Goal: Task Accomplishment & Management: Use online tool/utility

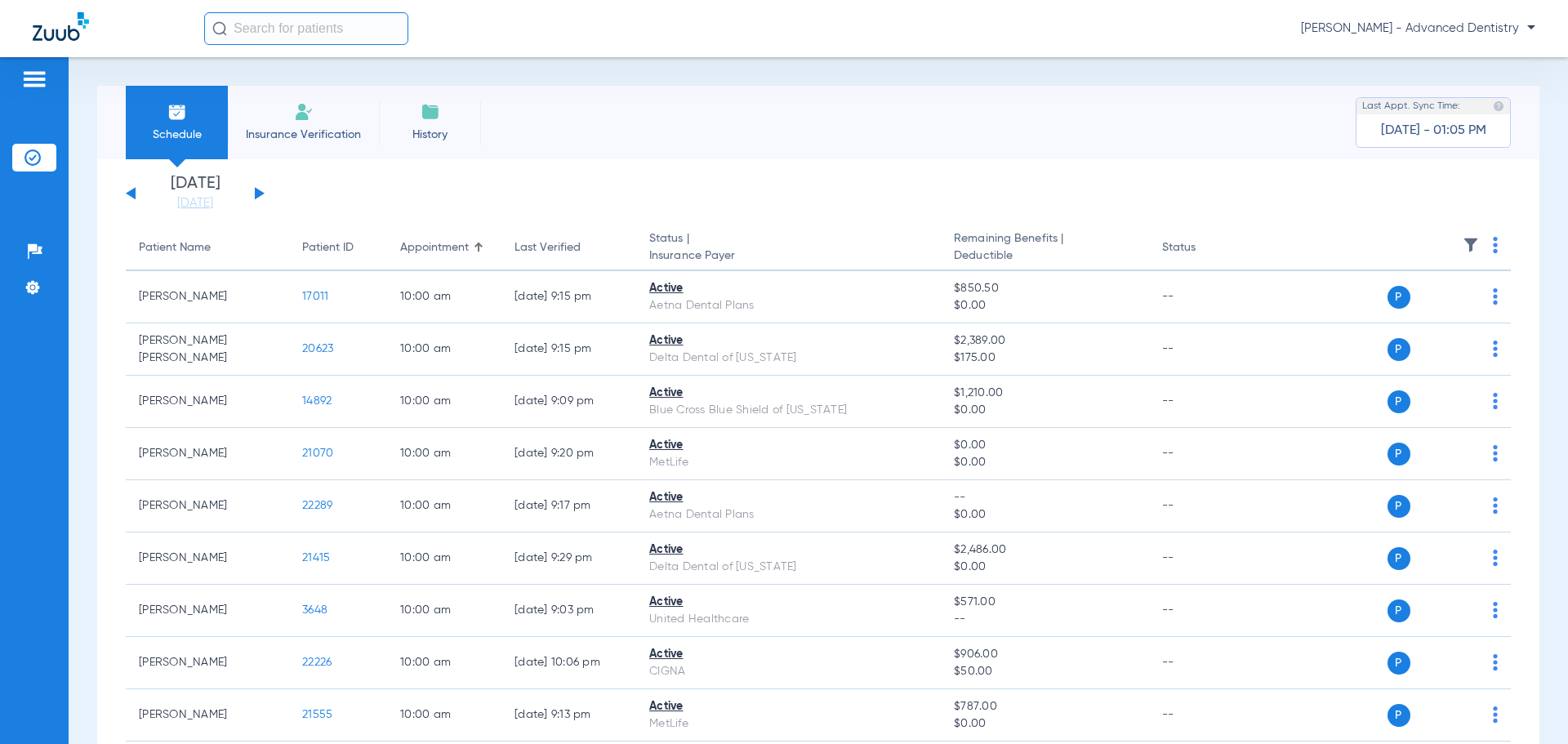
click at [421, 135] on span "History" at bounding box center [430, 135] width 78 height 17
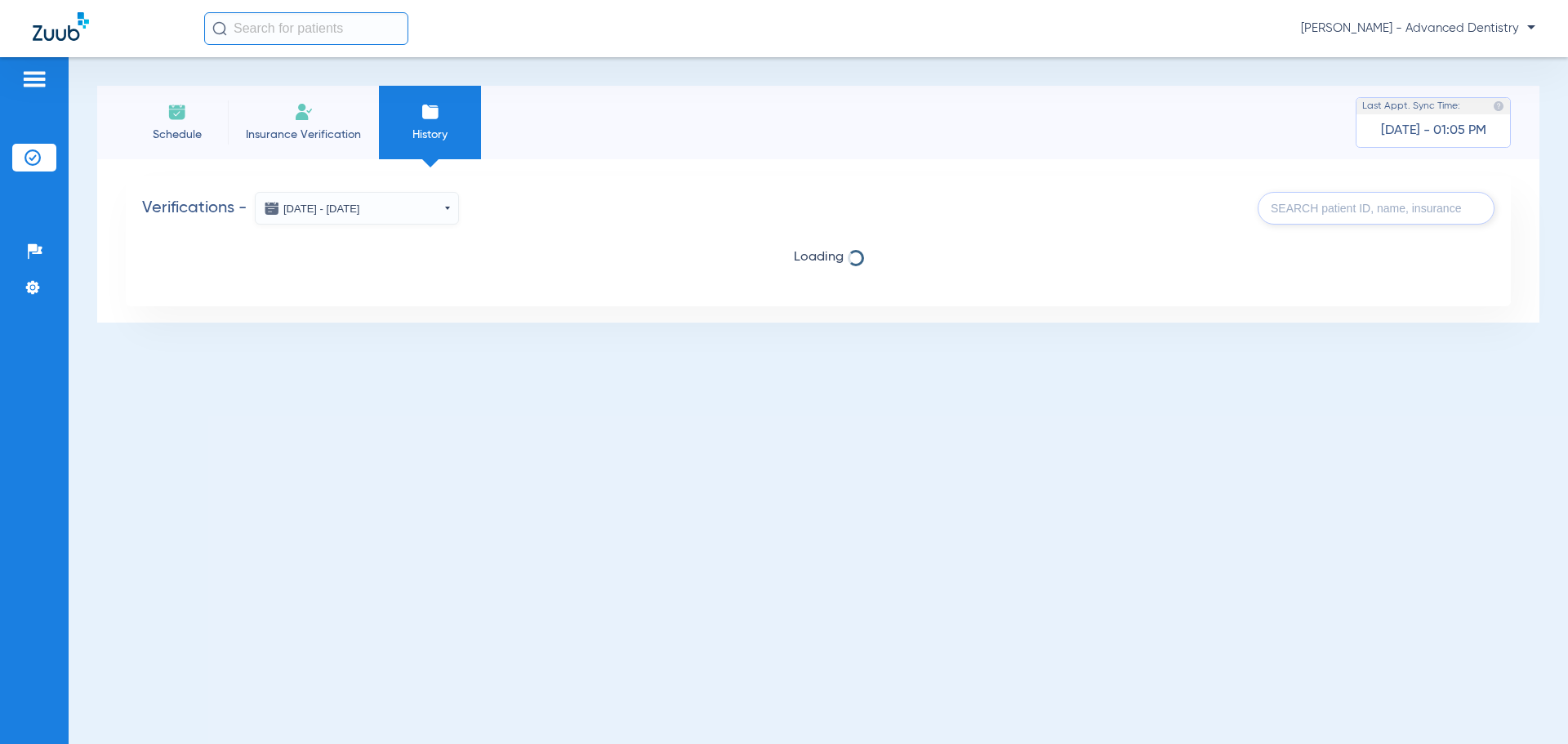
click at [495, 294] on div "Verifications - [DATE] - [DATE] [DATE] Su Mo Tu We Th Fr Sa 31 1 2 3 4 5 6 7 8 …" at bounding box center [817, 241] width 1385 height 130
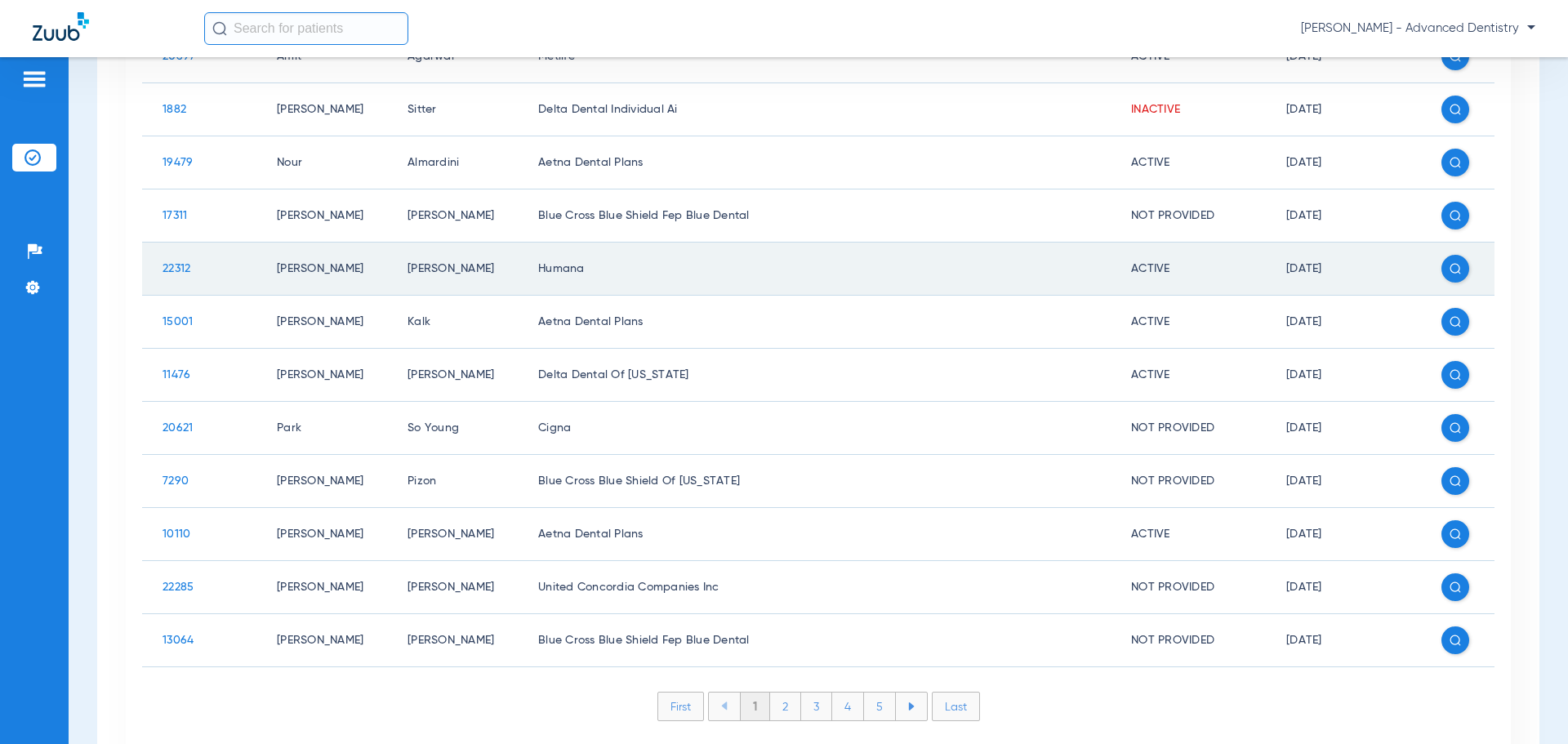
scroll to position [473, 0]
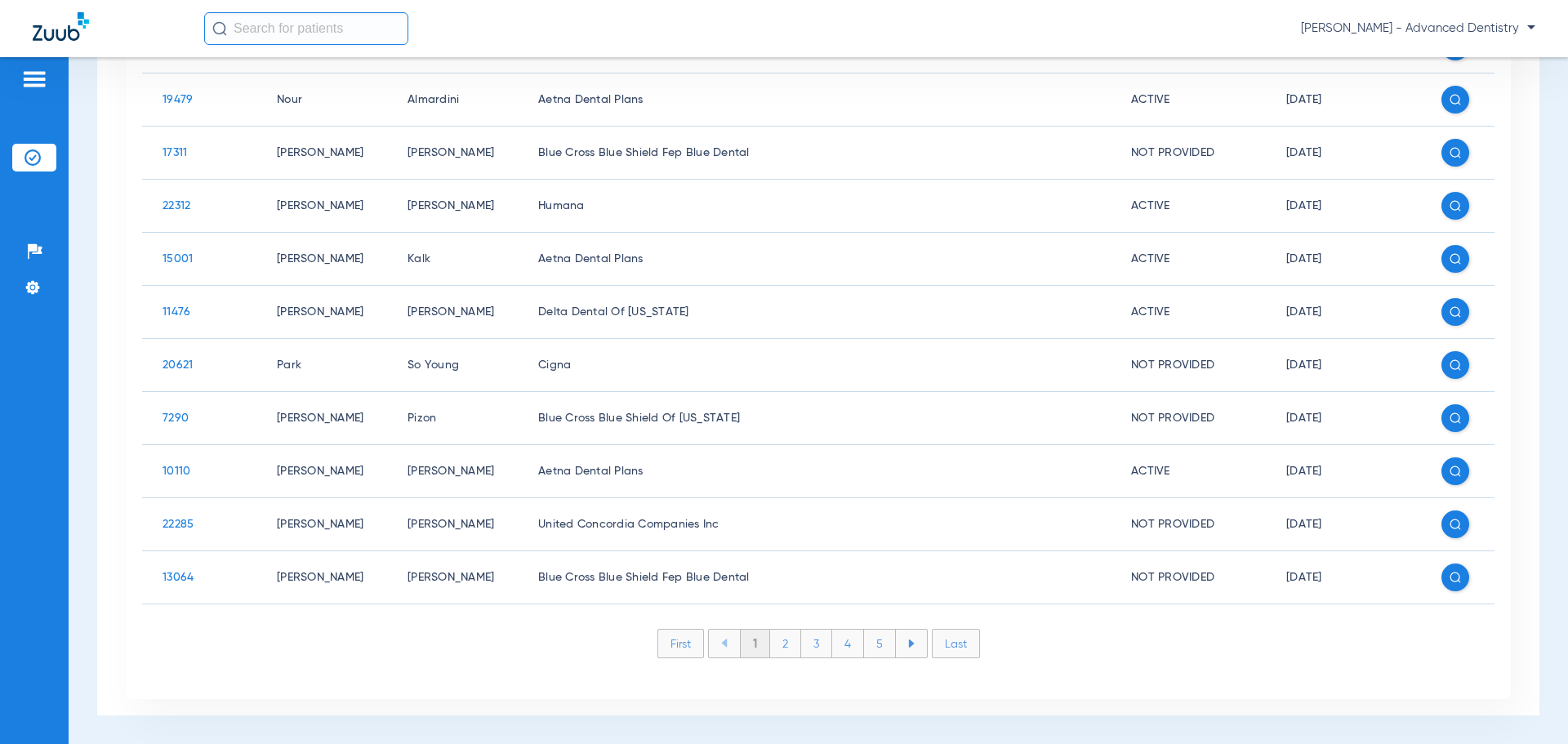
click at [793, 647] on li "2" at bounding box center [785, 643] width 31 height 28
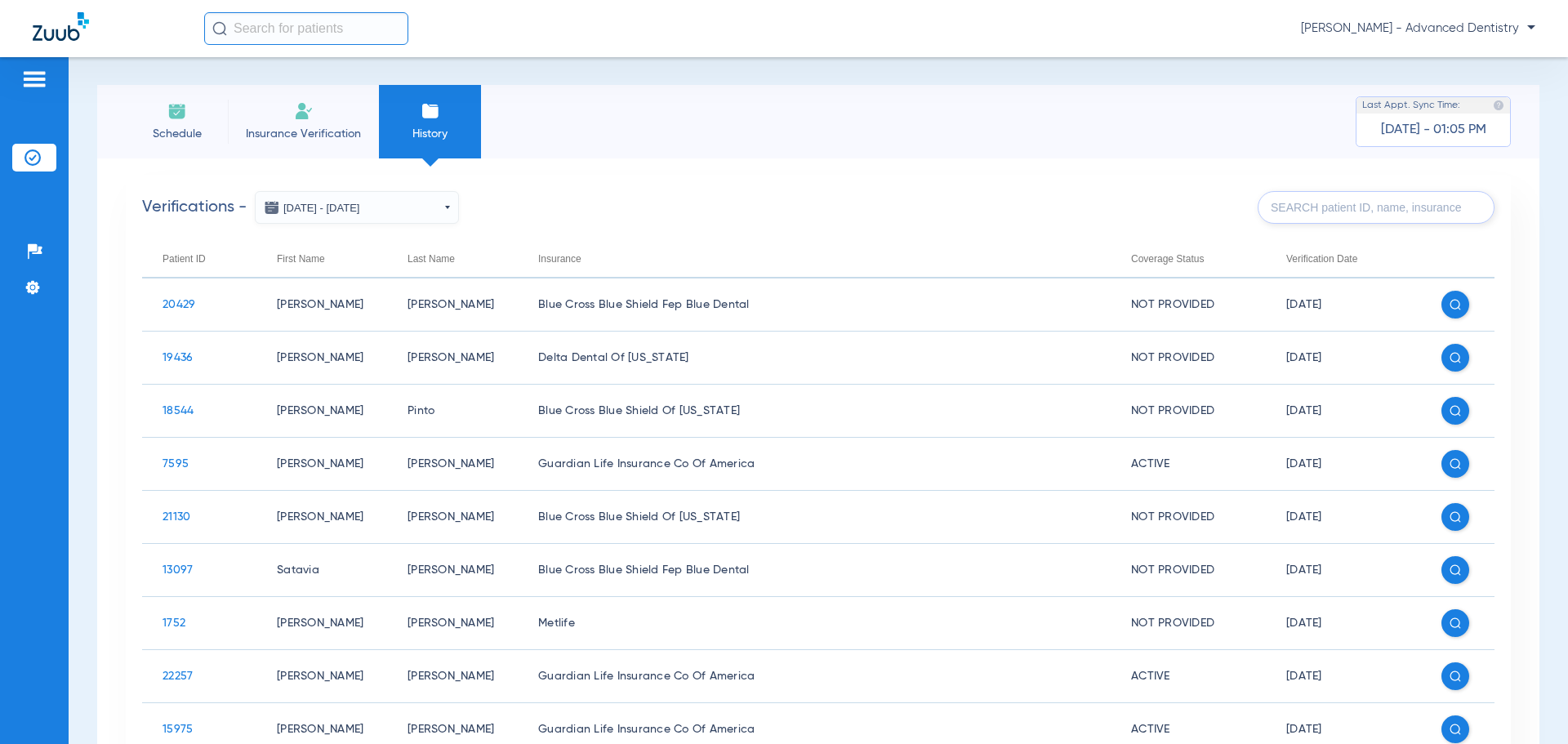
scroll to position [0, 0]
click at [302, 120] on img at bounding box center [304, 112] width 20 height 20
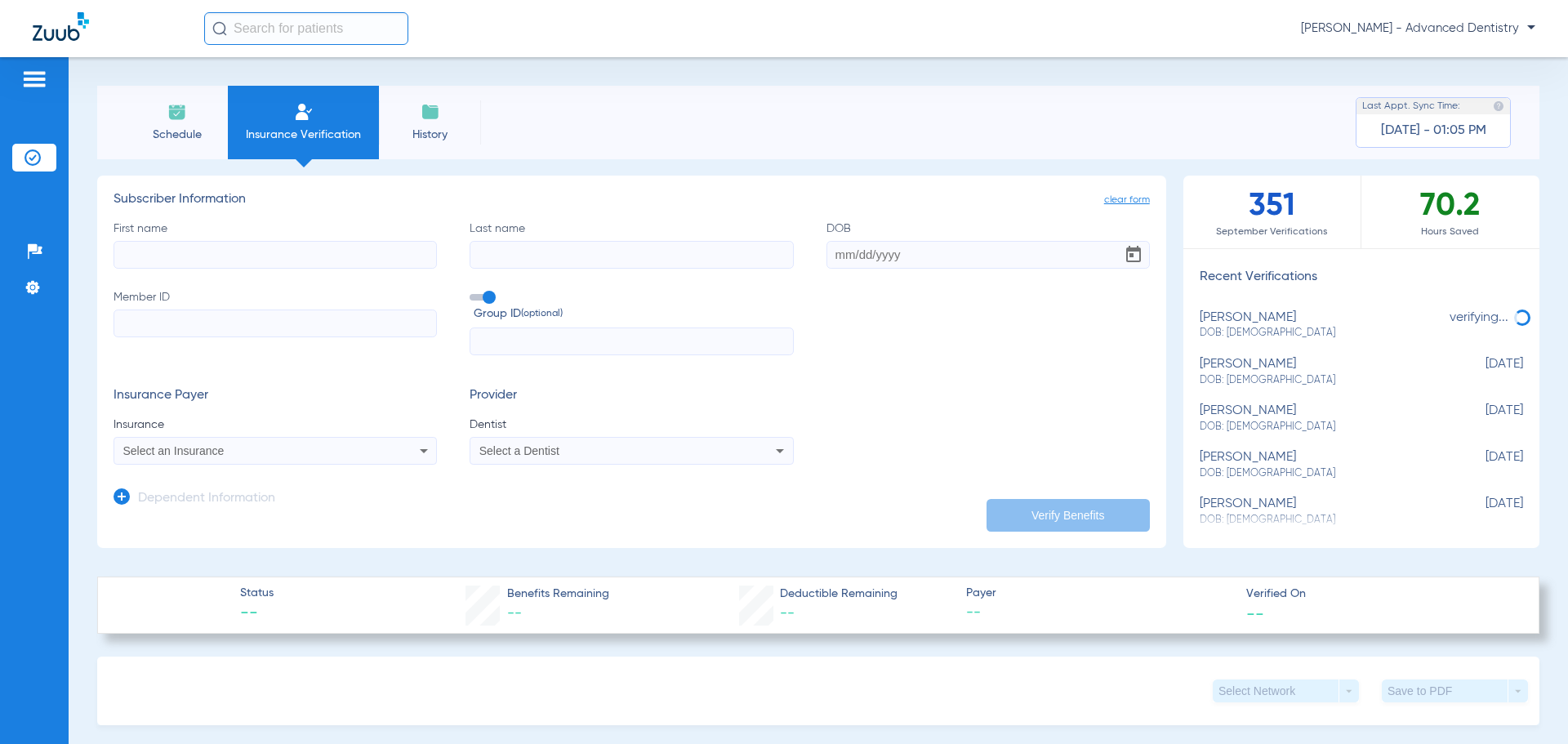
click at [151, 111] on li "Schedule" at bounding box center [177, 122] width 102 height 73
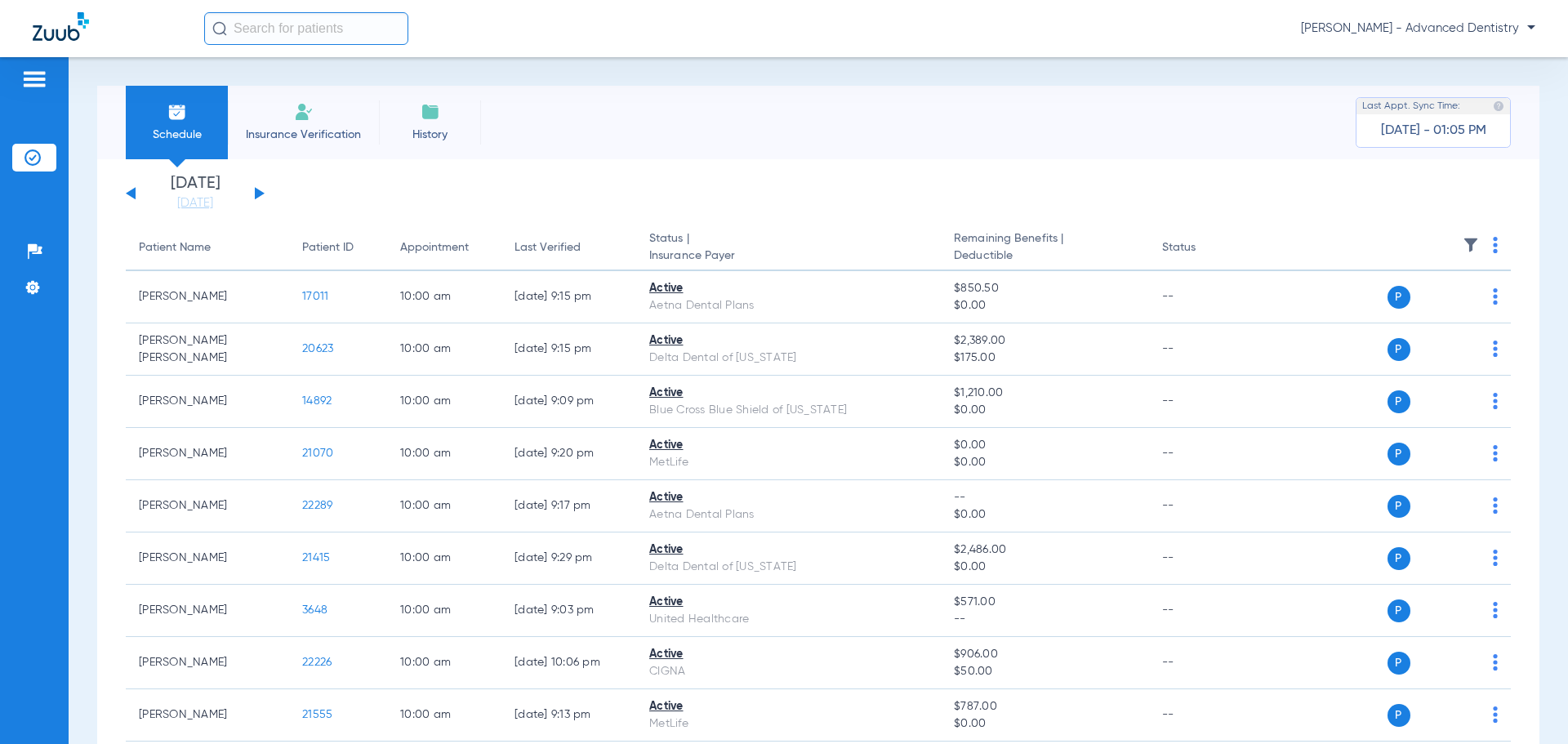
click at [253, 191] on div "[DATE] [DATE] [DATE] [DATE] [DATE] [DATE] [DATE] [DATE] [DATE] [DATE] [DATE] [D…" at bounding box center [195, 194] width 139 height 36
click at [258, 195] on button at bounding box center [260, 192] width 10 height 12
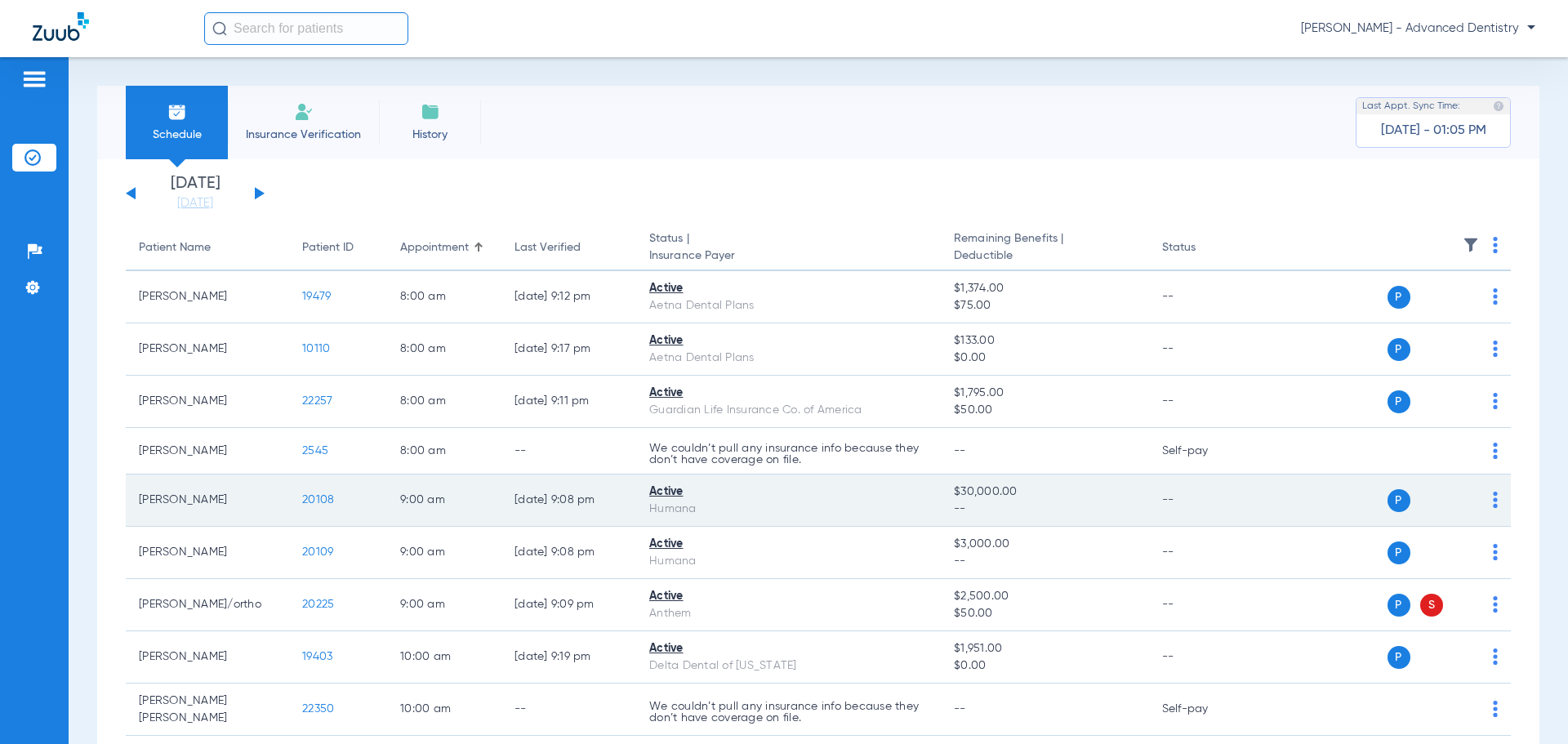
click at [1019, 486] on span "$30,000.00" at bounding box center [1045, 491] width 182 height 17
click at [302, 500] on span "20108" at bounding box center [318, 500] width 32 height 12
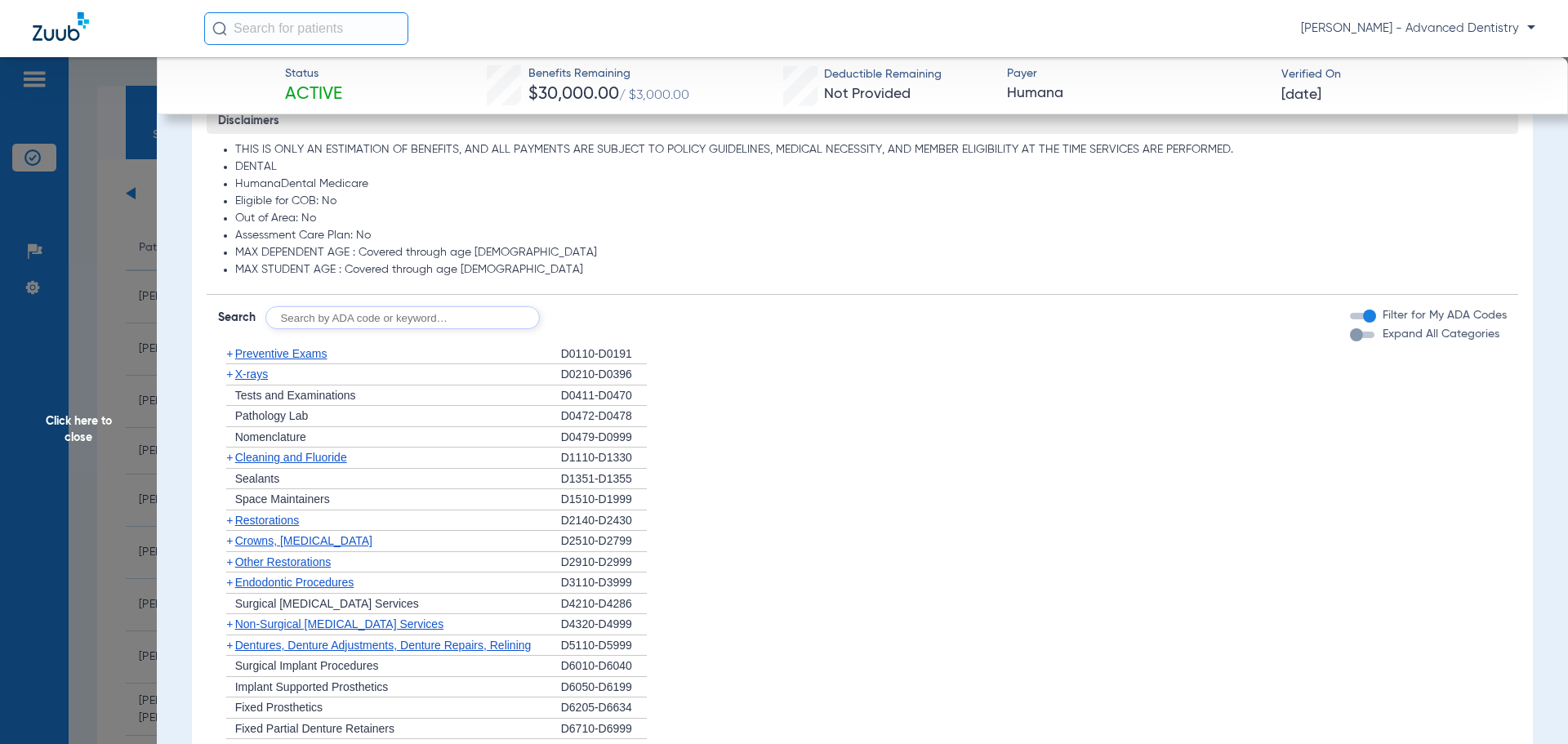
scroll to position [737, 0]
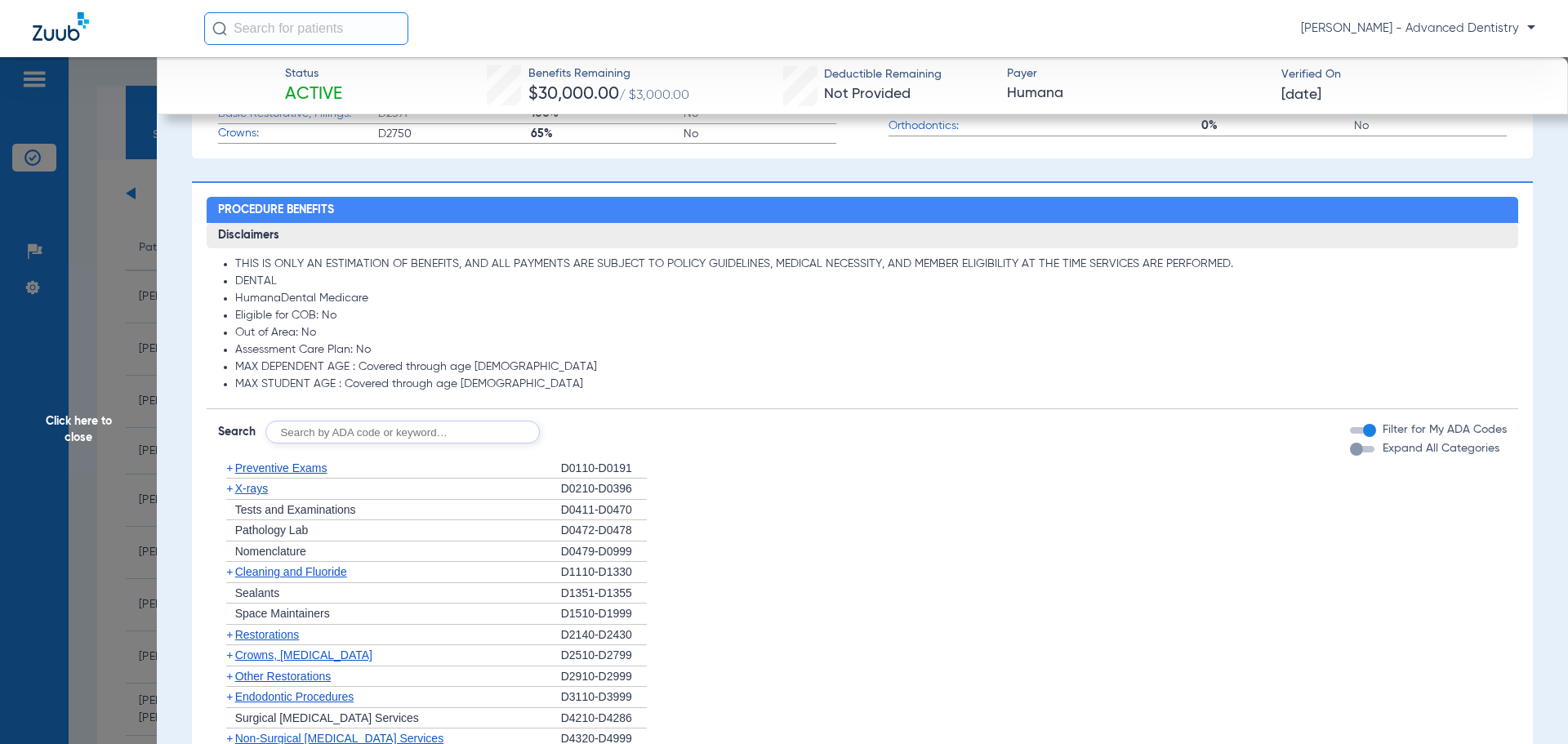
drag, startPoint x: 305, startPoint y: 699, endPoint x: 1016, endPoint y: 310, distance: 810.5
click at [1016, 310] on li "Eligible for COB: No" at bounding box center [871, 316] width 1272 height 15
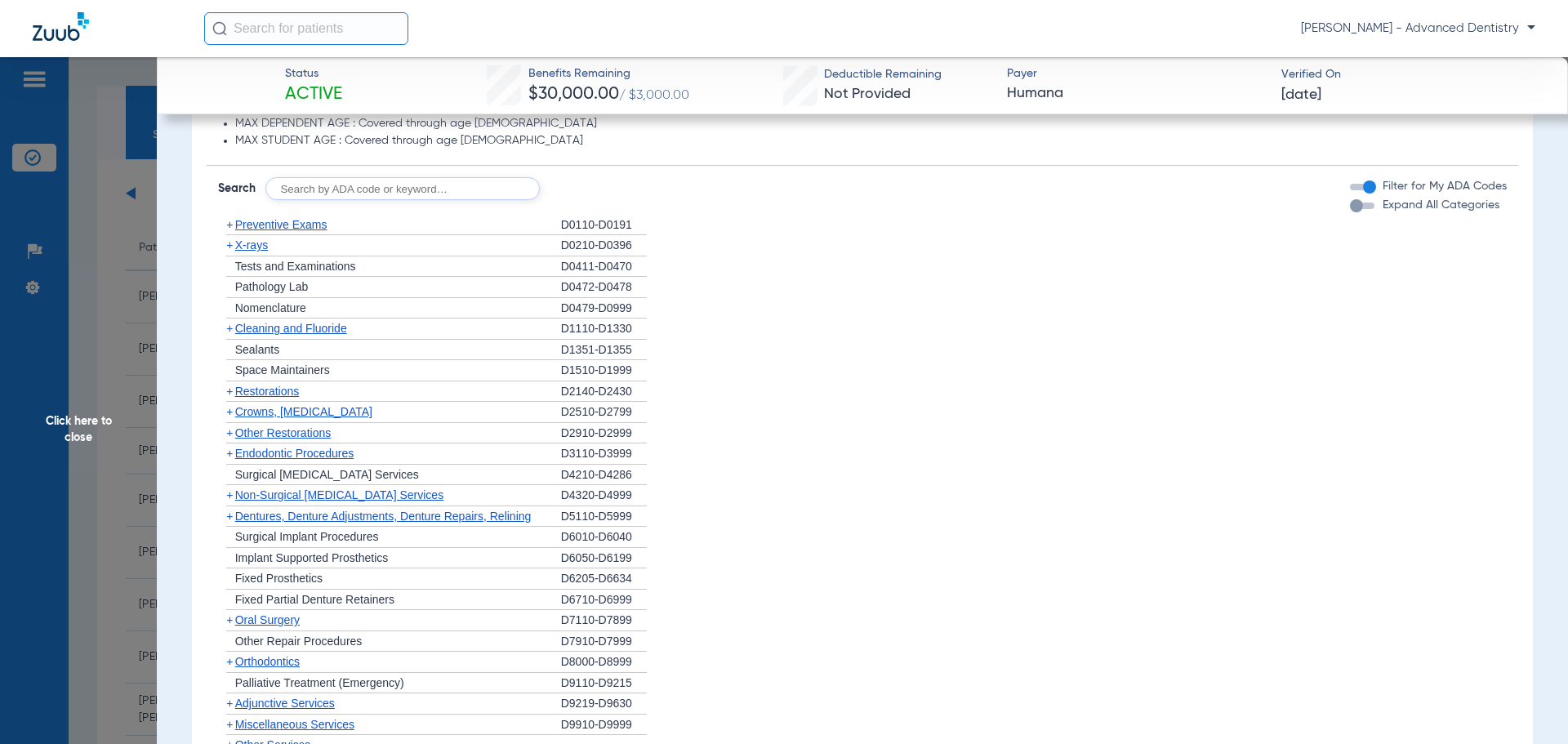
scroll to position [1061, 0]
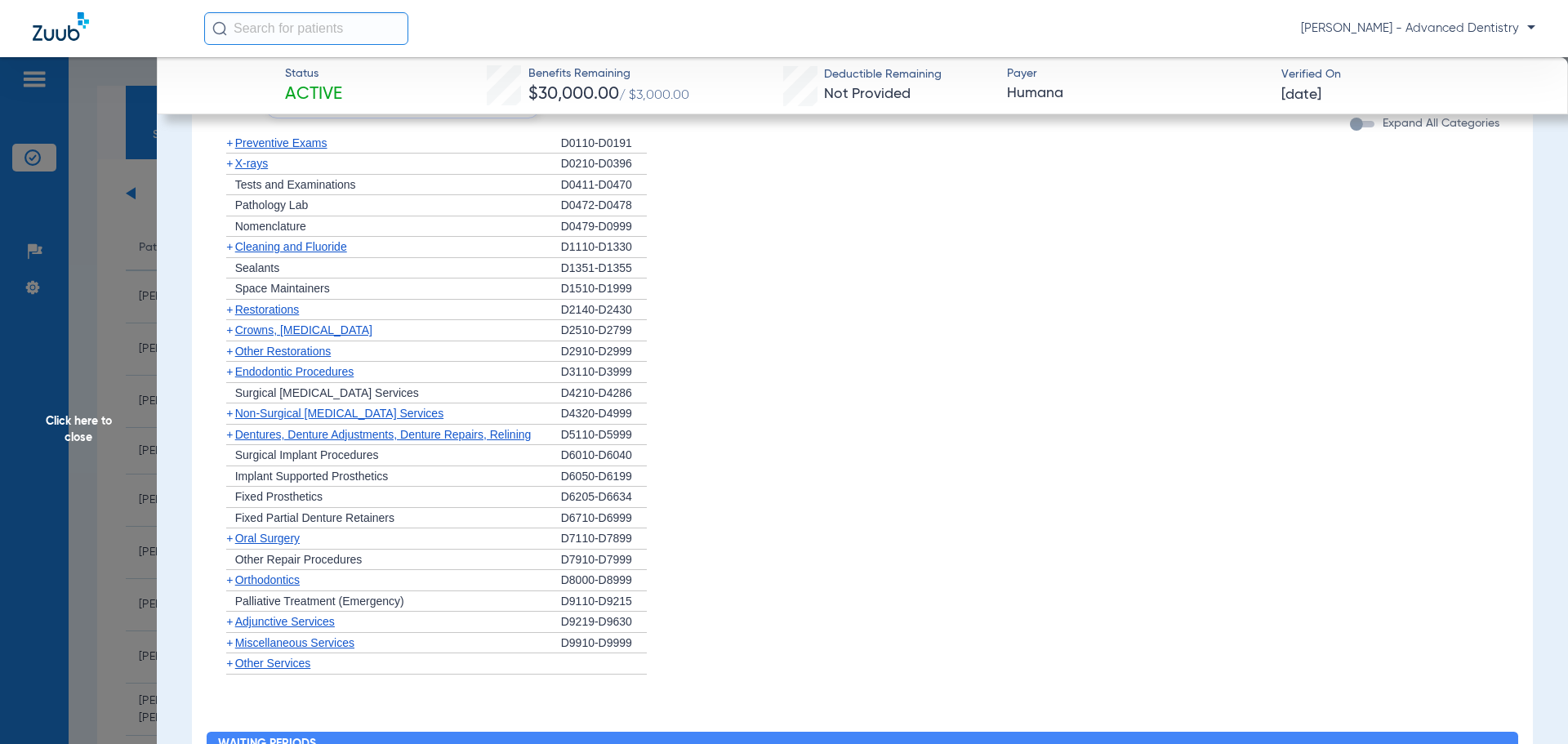
click at [271, 578] on span "Orthodontics" at bounding box center [268, 580] width 64 height 13
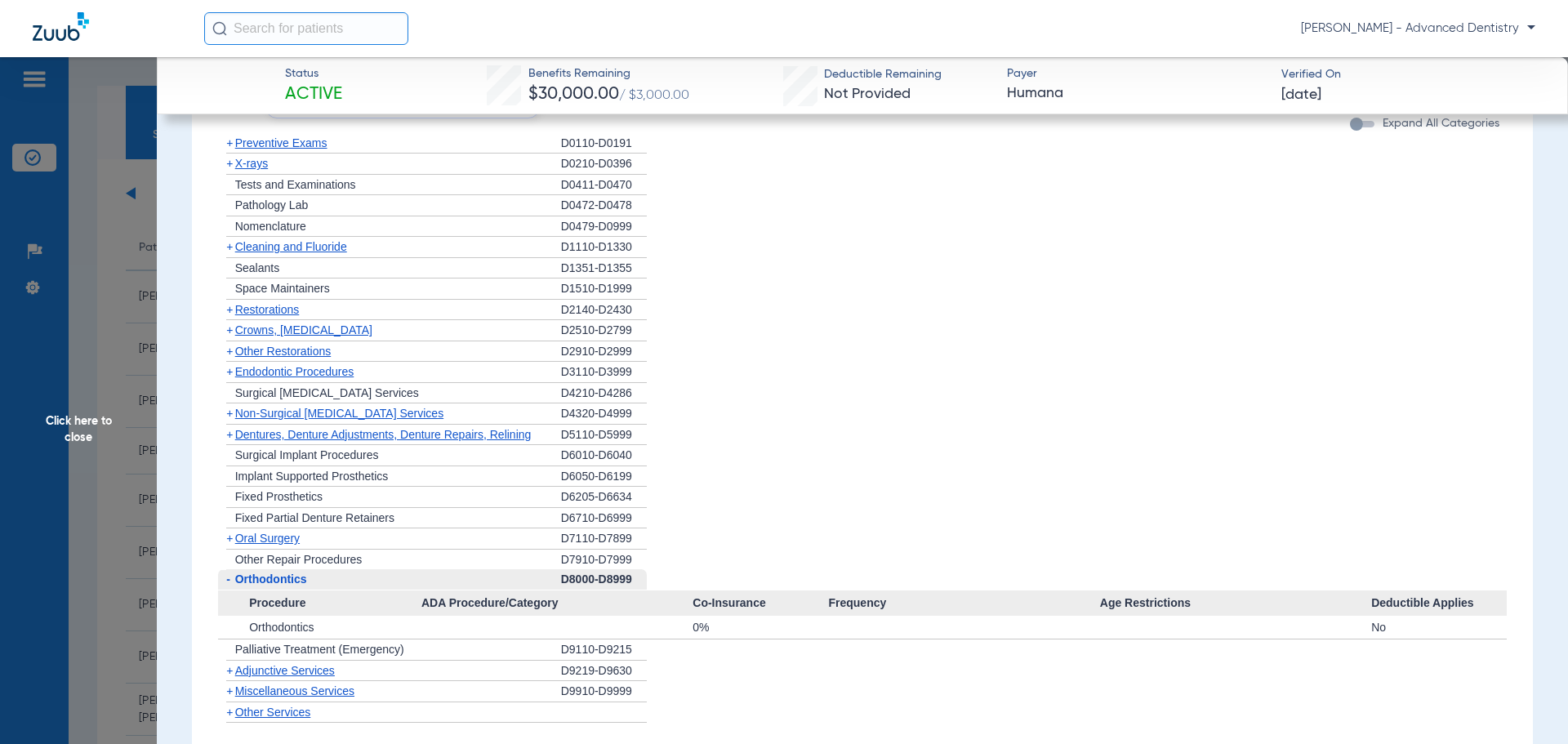
click at [304, 670] on span "Adjunctive Services" at bounding box center [285, 671] width 100 height 13
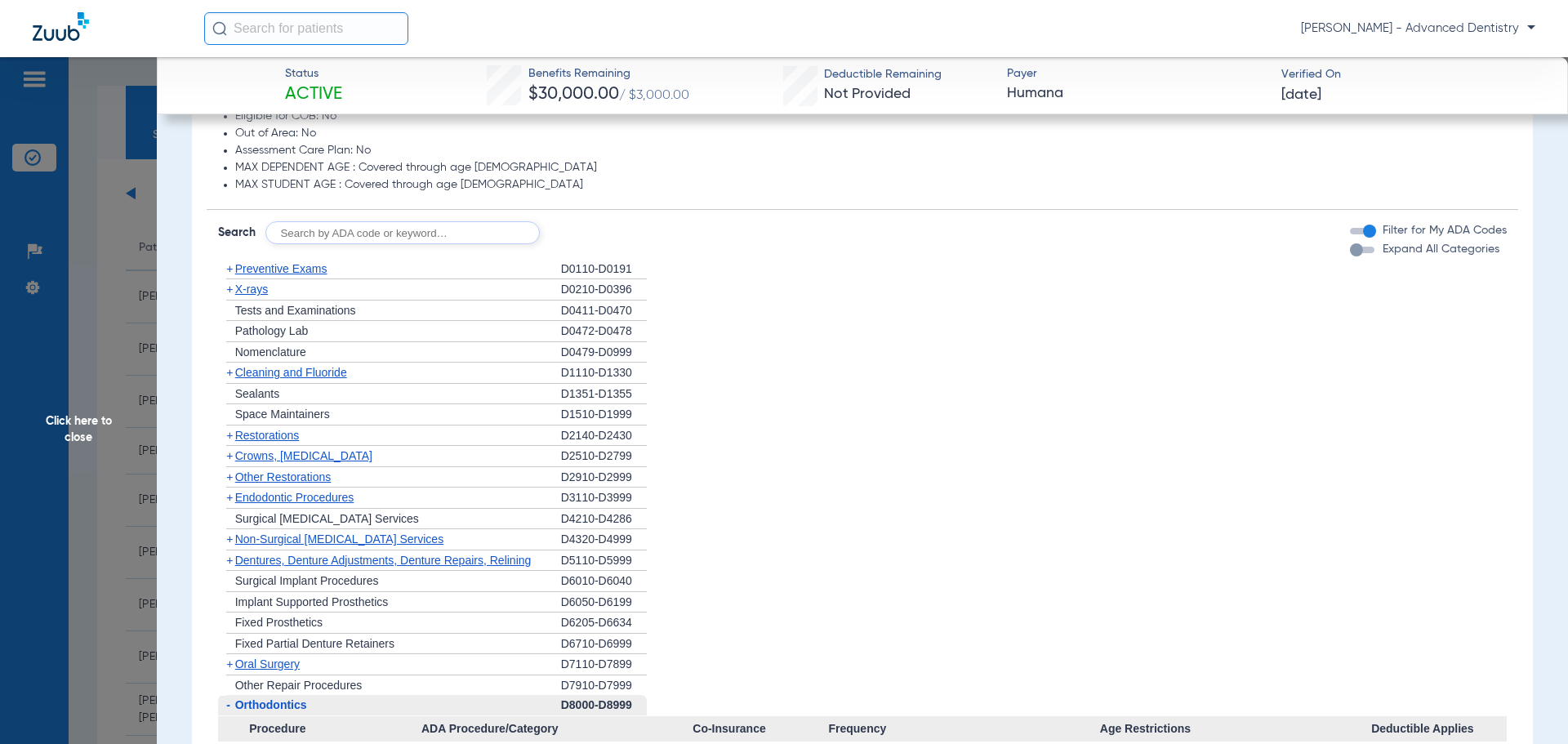
scroll to position [898, 0]
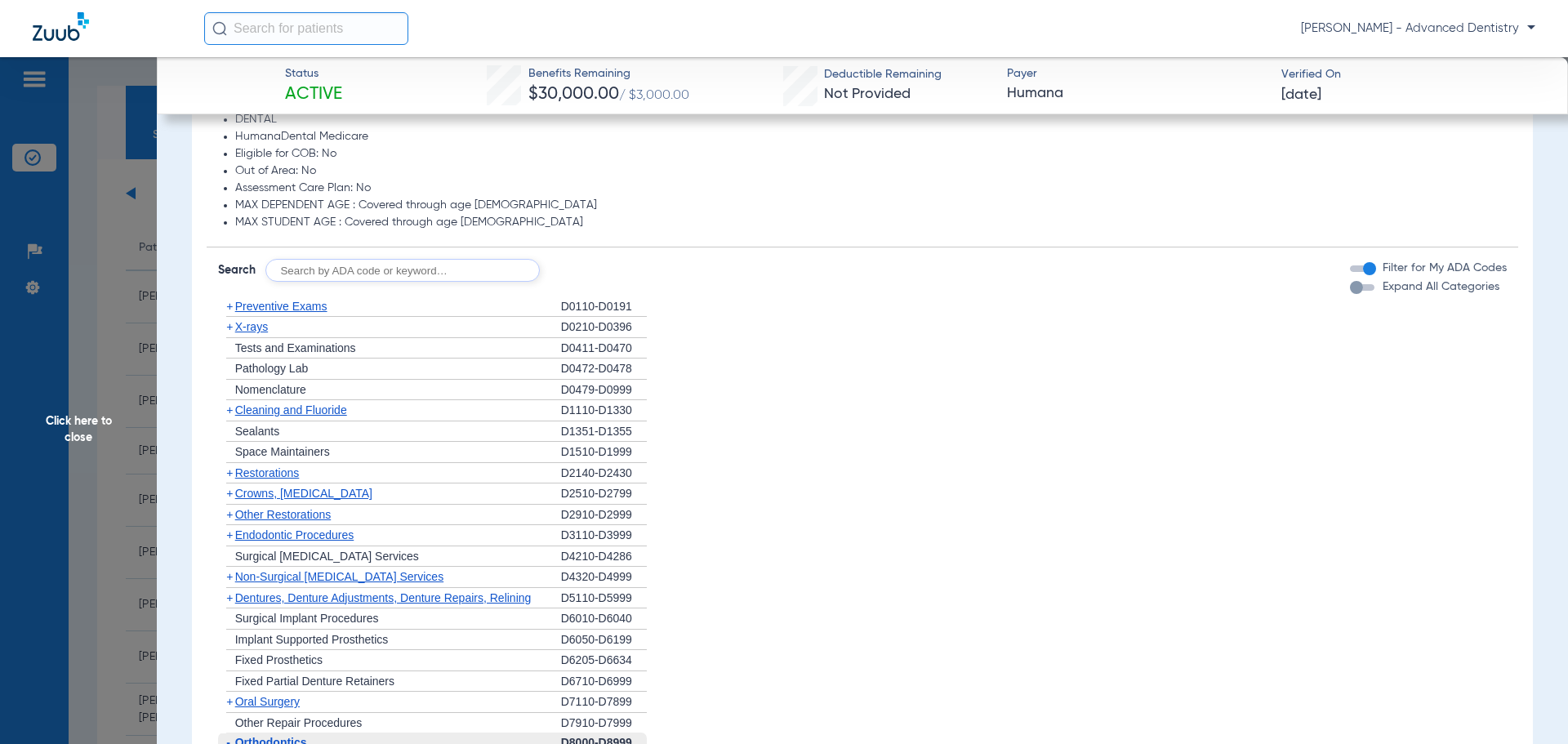
click at [258, 307] on span "Preventive Exams" at bounding box center [282, 306] width 92 height 13
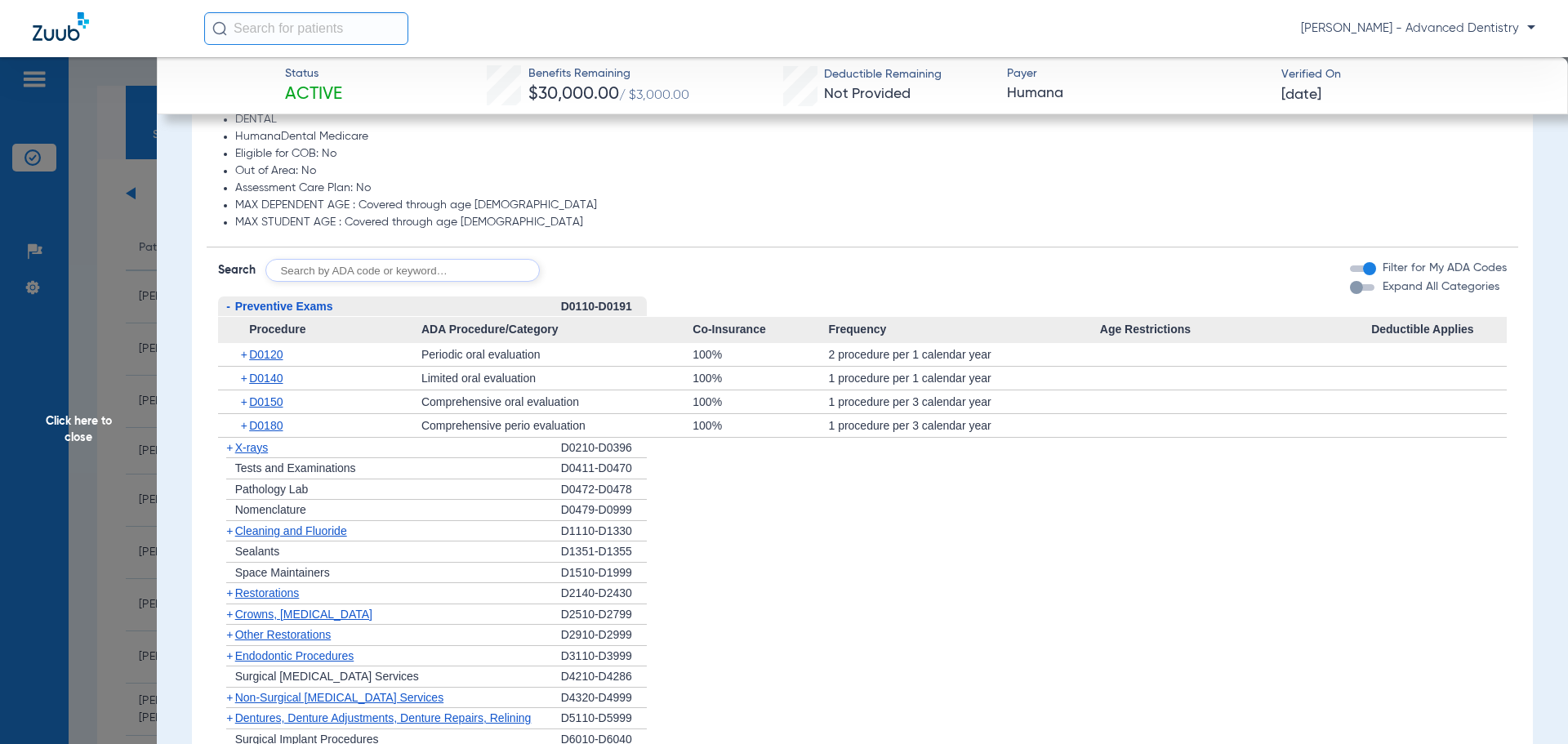
click at [277, 527] on span "Cleaning and Fluoride" at bounding box center [291, 531] width 111 height 13
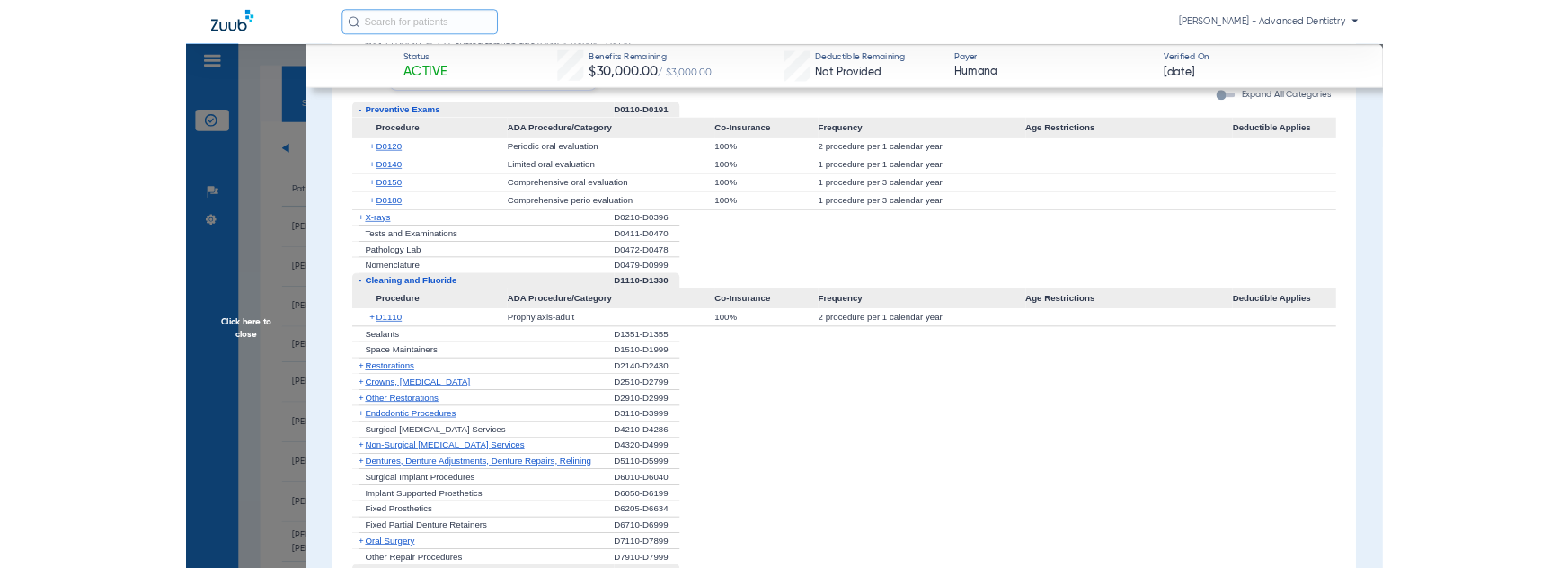
scroll to position [1168, 0]
